Goal: Download file/media

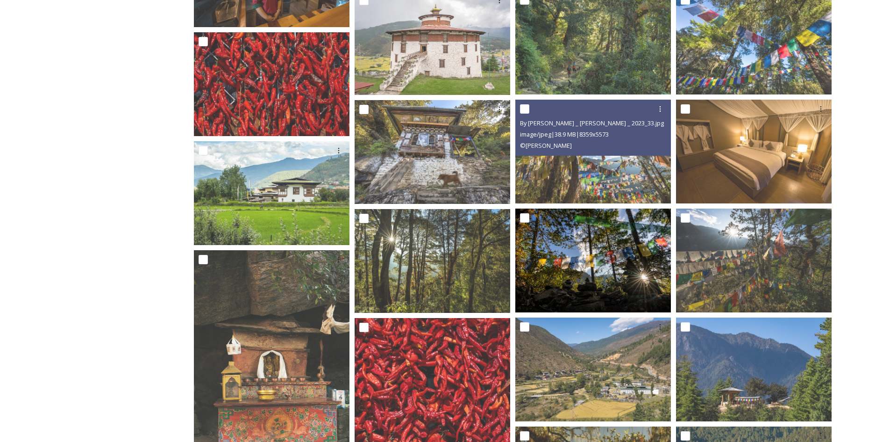
scroll to position [748, 0]
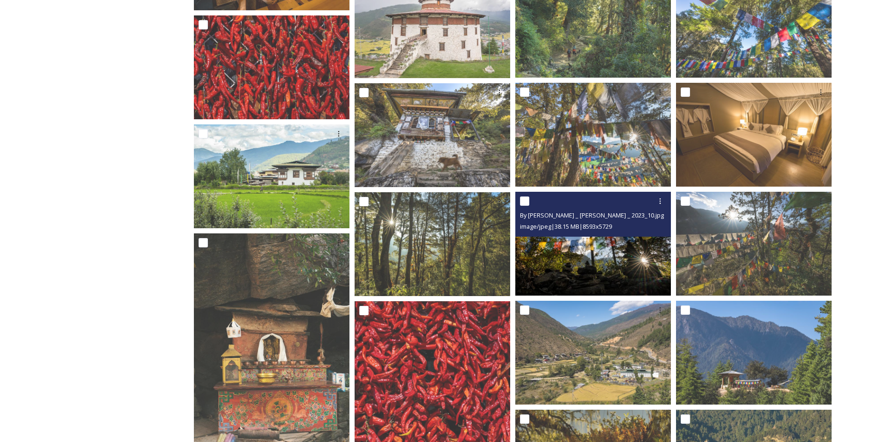
click at [610, 244] on img at bounding box center [593, 244] width 156 height 104
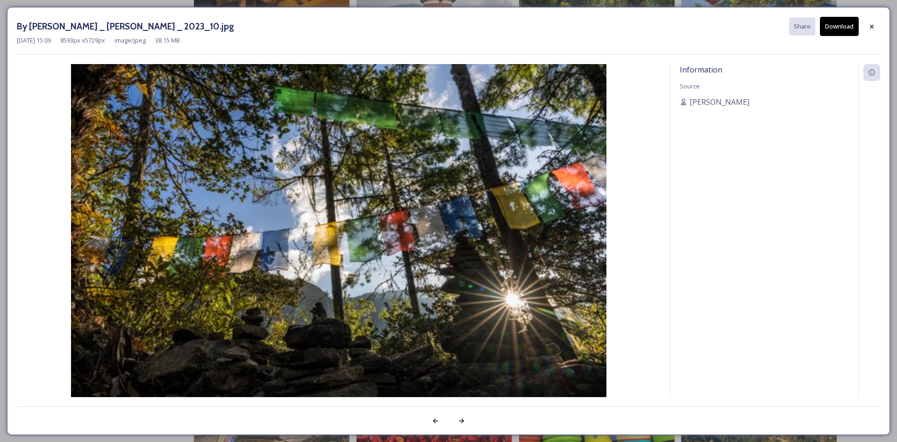
drag, startPoint x: 842, startPoint y: 28, endPoint x: 836, endPoint y: 27, distance: 5.7
click at [842, 27] on button "Download" at bounding box center [839, 26] width 39 height 19
drag, startPoint x: 874, startPoint y: 26, endPoint x: 860, endPoint y: 39, distance: 19.2
click at [874, 28] on icon at bounding box center [871, 26] width 7 height 7
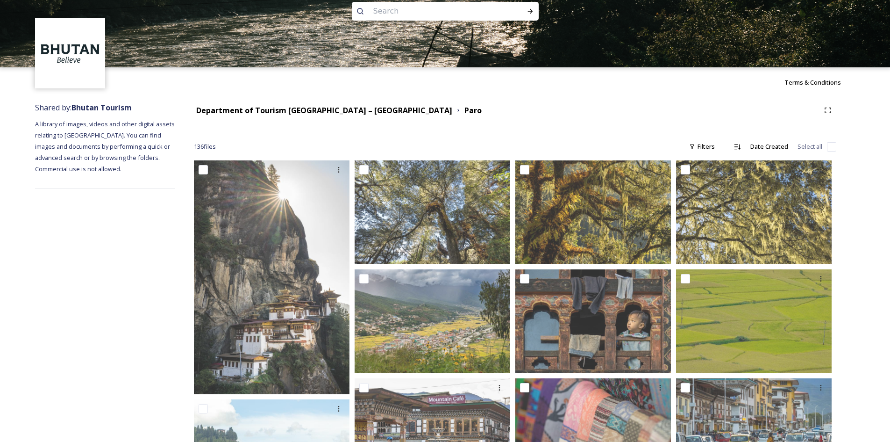
scroll to position [0, 0]
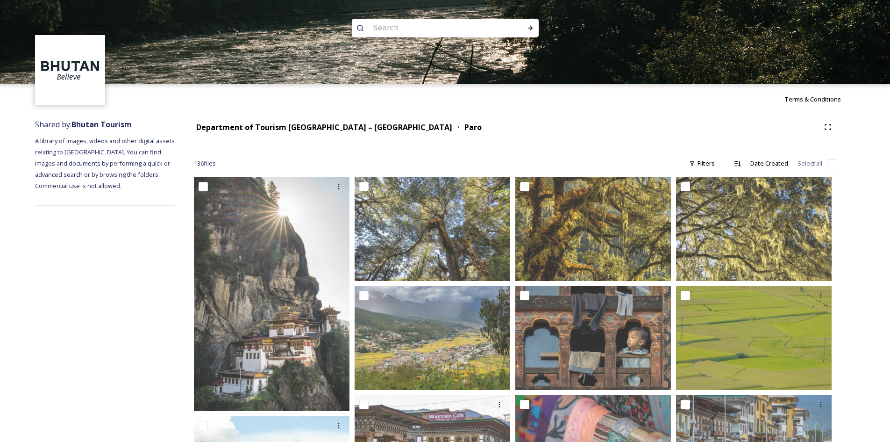
click at [395, 33] on input at bounding box center [433, 28] width 128 height 21
type input "dochula"
click at [534, 29] on div "Run Search" at bounding box center [530, 28] width 17 height 17
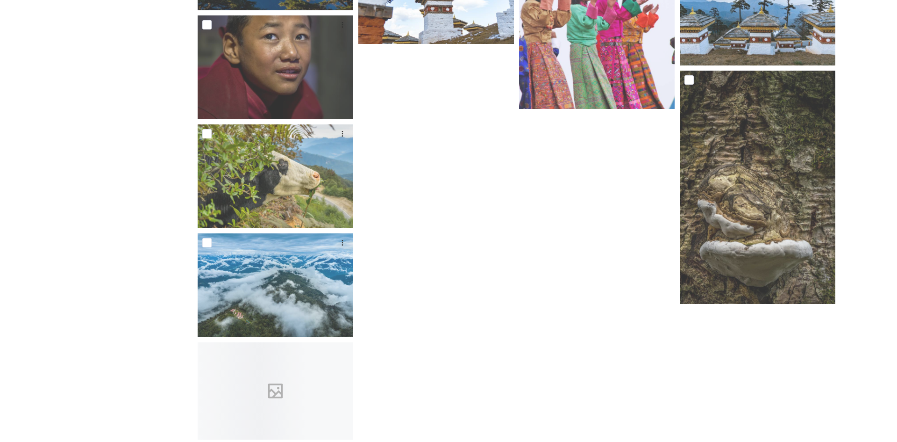
scroll to position [2308, 0]
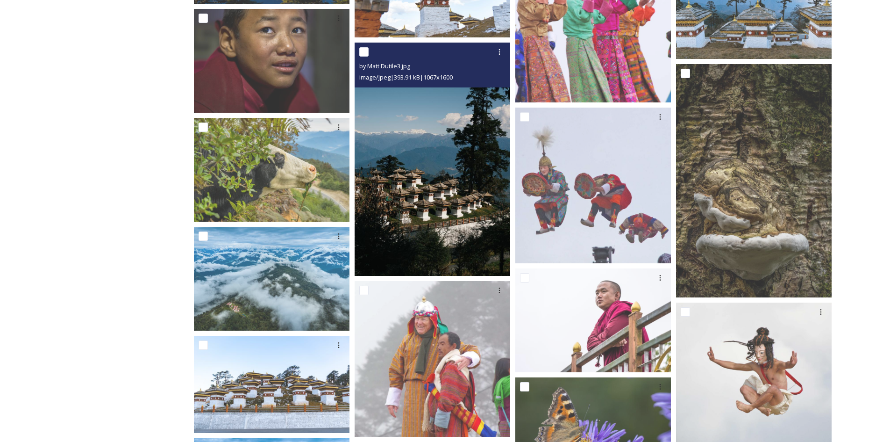
click at [444, 233] on img at bounding box center [433, 159] width 156 height 233
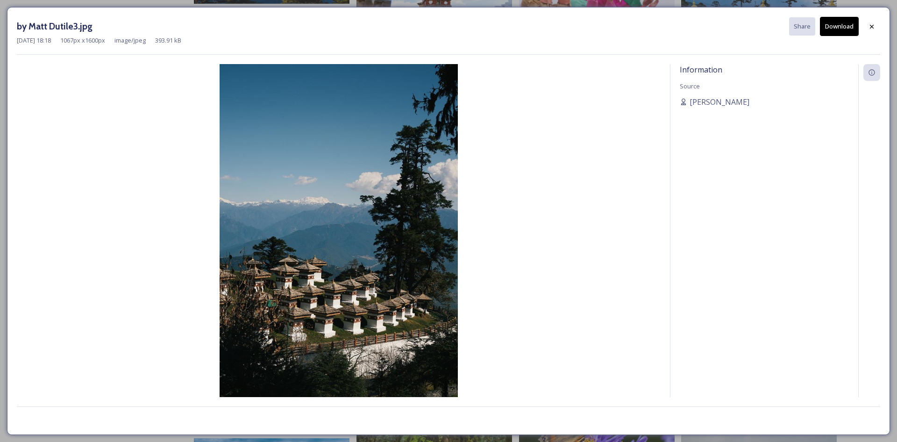
click at [829, 27] on button "Download" at bounding box center [839, 26] width 39 height 19
